Goal: Task Accomplishment & Management: Use online tool/utility

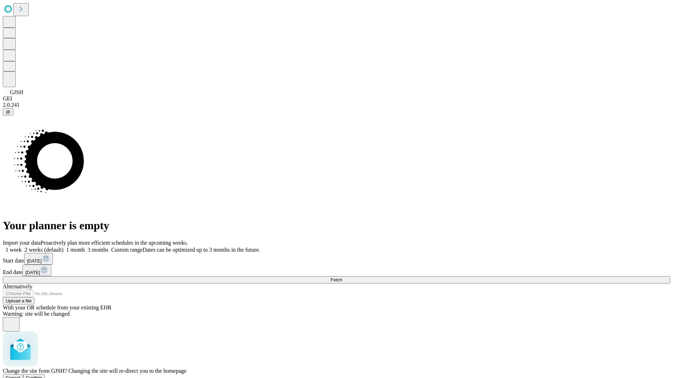
click at [42, 376] on span "Confirm" at bounding box center [34, 378] width 16 height 5
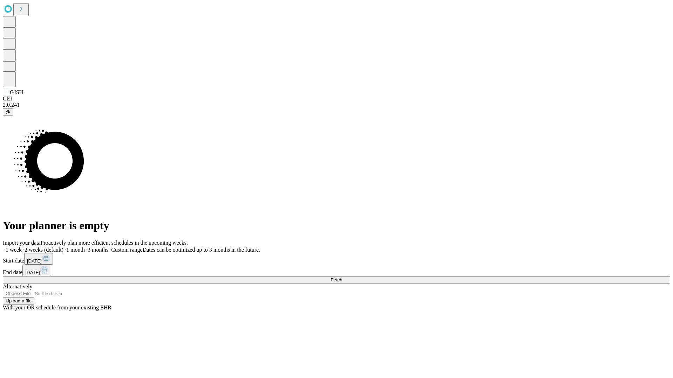
click at [85, 247] on label "1 month" at bounding box center [73, 250] width 21 height 6
click at [342, 277] on span "Fetch" at bounding box center [336, 279] width 12 height 5
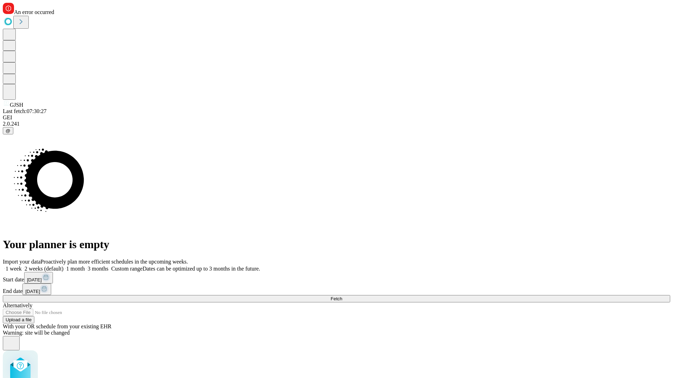
click at [85, 266] on label "1 month" at bounding box center [73, 269] width 21 height 6
click at [342, 296] on span "Fetch" at bounding box center [336, 298] width 12 height 5
click at [85, 266] on label "1 month" at bounding box center [73, 269] width 21 height 6
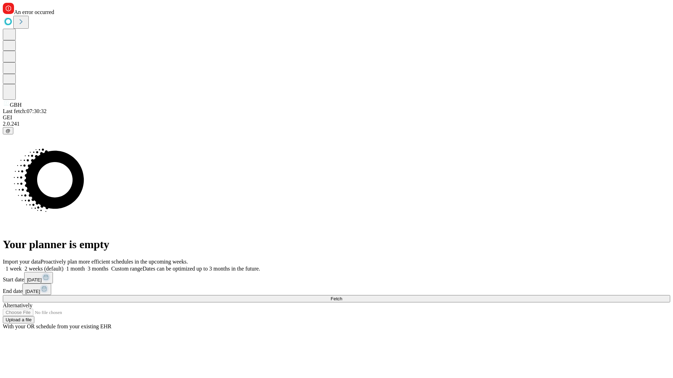
click at [342, 296] on span "Fetch" at bounding box center [336, 298] width 12 height 5
click at [85, 266] on label "1 month" at bounding box center [73, 269] width 21 height 6
click at [342, 296] on span "Fetch" at bounding box center [336, 298] width 12 height 5
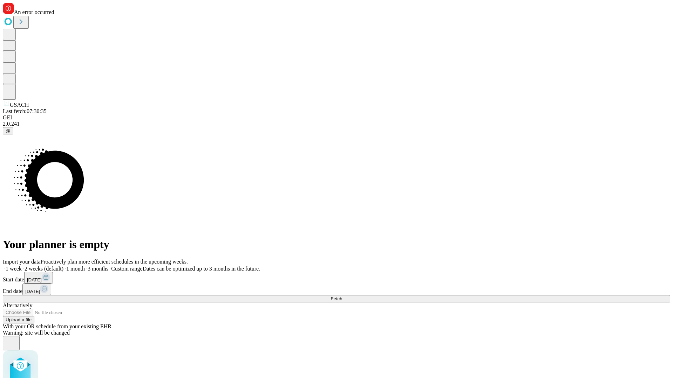
click at [85, 266] on label "1 month" at bounding box center [73, 269] width 21 height 6
click at [342, 296] on span "Fetch" at bounding box center [336, 298] width 12 height 5
click at [85, 266] on label "1 month" at bounding box center [73, 269] width 21 height 6
click at [342, 296] on span "Fetch" at bounding box center [336, 298] width 12 height 5
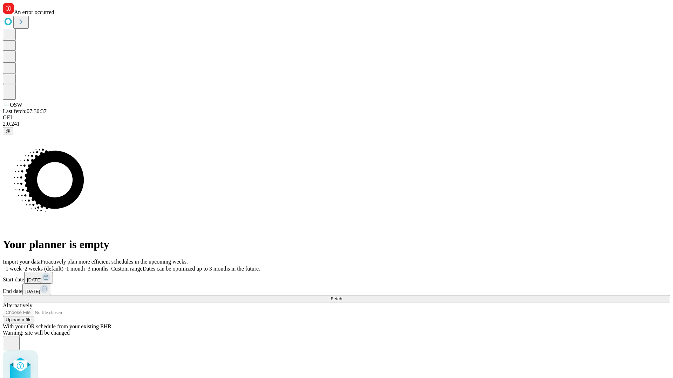
click at [85, 266] on label "1 month" at bounding box center [73, 269] width 21 height 6
click at [342, 296] on span "Fetch" at bounding box center [336, 298] width 12 height 5
click at [85, 266] on label "1 month" at bounding box center [73, 269] width 21 height 6
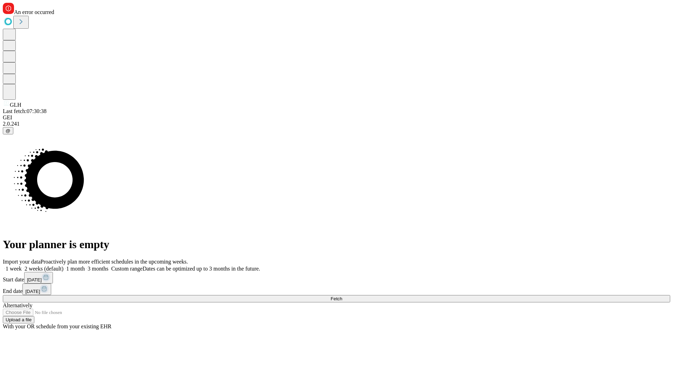
click at [342, 296] on span "Fetch" at bounding box center [336, 298] width 12 height 5
click at [85, 266] on label "1 month" at bounding box center [73, 269] width 21 height 6
click at [342, 296] on span "Fetch" at bounding box center [336, 298] width 12 height 5
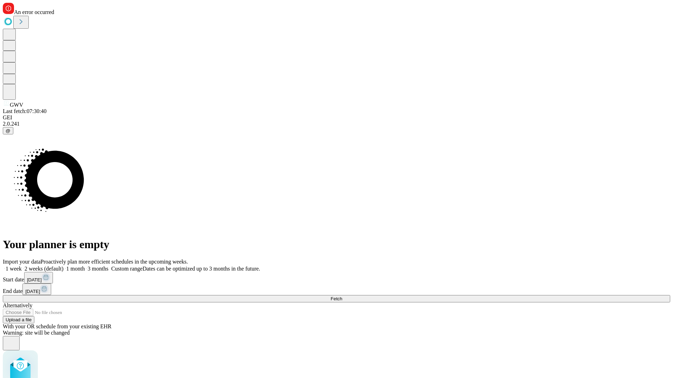
click at [85, 266] on label "1 month" at bounding box center [73, 269] width 21 height 6
click at [342, 296] on span "Fetch" at bounding box center [336, 298] width 12 height 5
click at [85, 266] on label "1 month" at bounding box center [73, 269] width 21 height 6
click at [342, 296] on span "Fetch" at bounding box center [336, 298] width 12 height 5
